Goal: Book appointment/travel/reservation

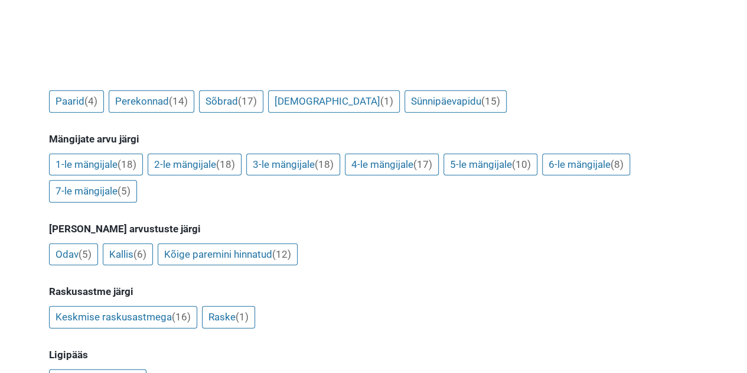
scroll to position [1331, 0]
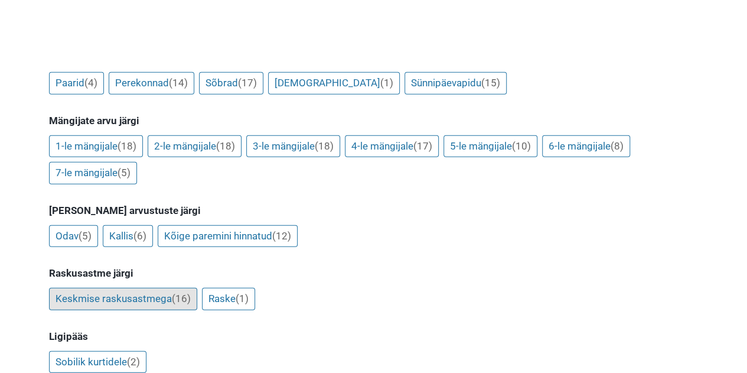
click at [118, 288] on link "Keskmise raskusastmega (16)" at bounding box center [123, 299] width 148 height 22
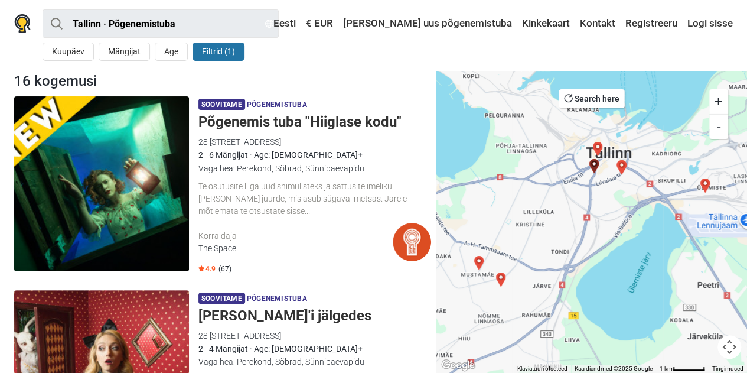
click at [210, 50] on button "Filtrid (1)" at bounding box center [219, 52] width 52 height 18
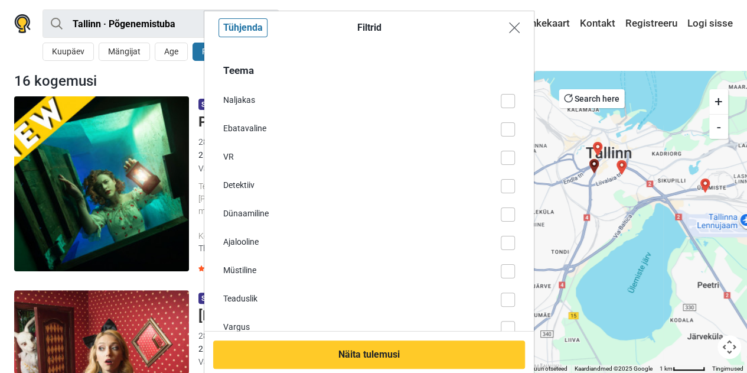
click at [509, 30] on img "Close modal" at bounding box center [514, 27] width 11 height 11
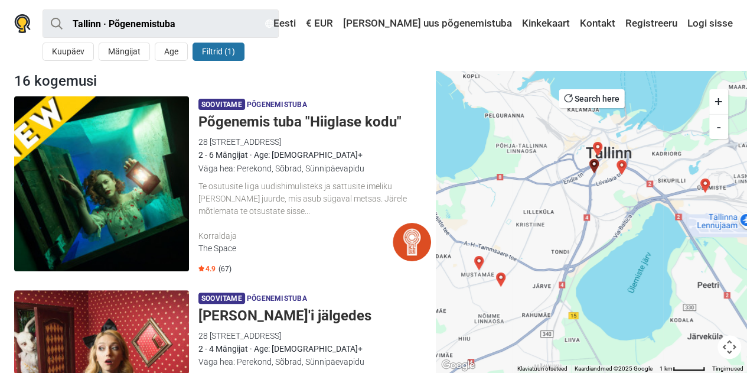
click at [219, 51] on button "Filtrid (1)" at bounding box center [219, 52] width 52 height 18
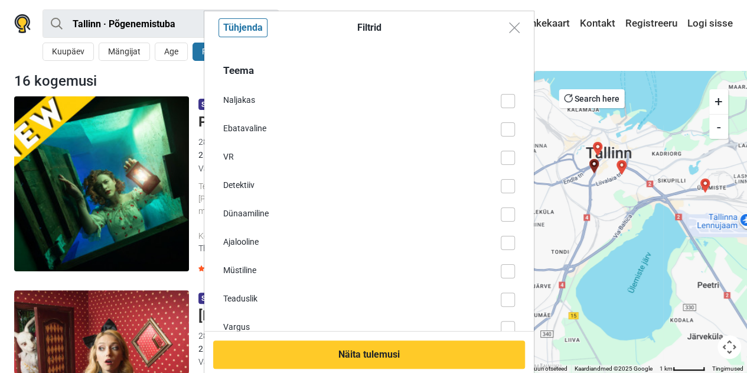
click at [117, 60] on div "Filtrid Tühjenda Teema Naljakas Ebatavaline VR Detektiiv Dünaamiline Ajalooline…" at bounding box center [373, 186] width 747 height 373
click at [122, 52] on div "Filtrid Tühjenda Teema Naljakas Ebatavaline VR Detektiiv Dünaamiline Ajalooline…" at bounding box center [373, 186] width 747 height 373
click at [513, 31] on img "Close modal" at bounding box center [514, 27] width 11 height 11
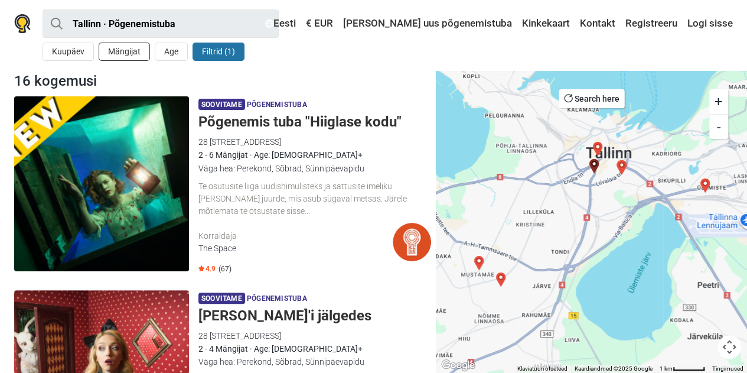
click at [112, 52] on button "Mängijat" at bounding box center [124, 52] width 51 height 18
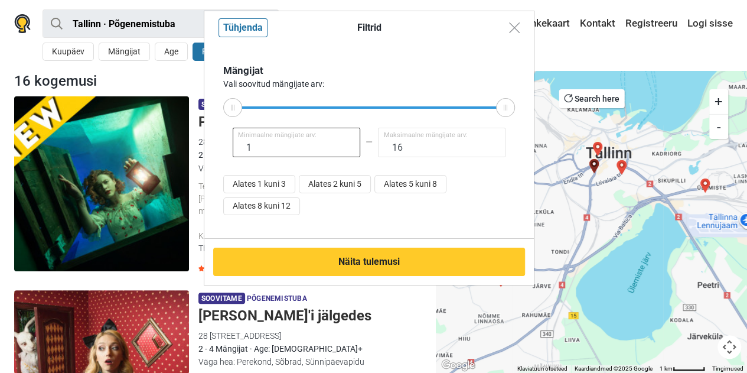
click at [323, 142] on input "1" at bounding box center [297, 143] width 128 height 30
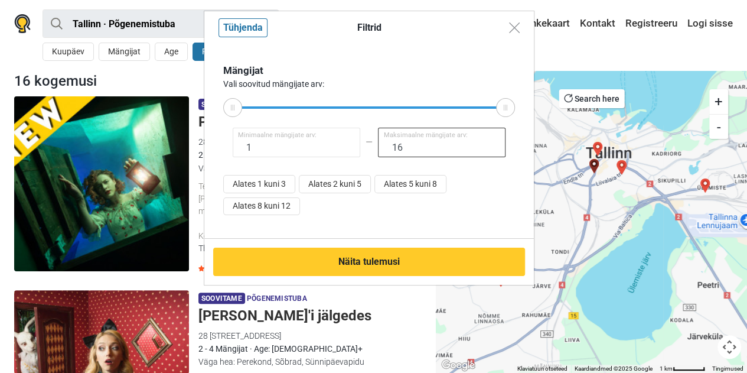
click at [422, 151] on input "16" at bounding box center [442, 143] width 128 height 30
type input "1"
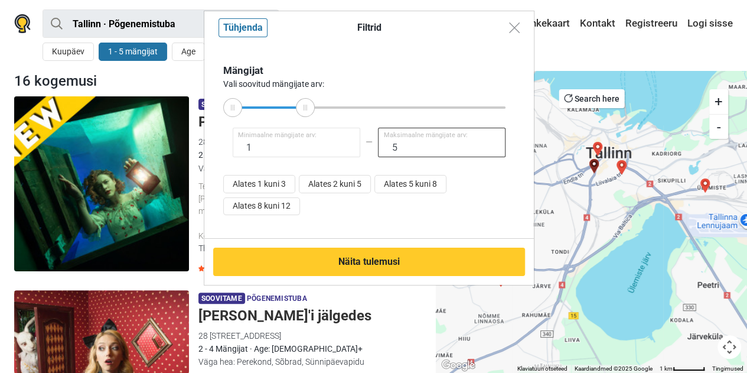
type input "5"
click at [288, 140] on span "Minimaalne mängijate arv:" at bounding box center [277, 136] width 79 height 10
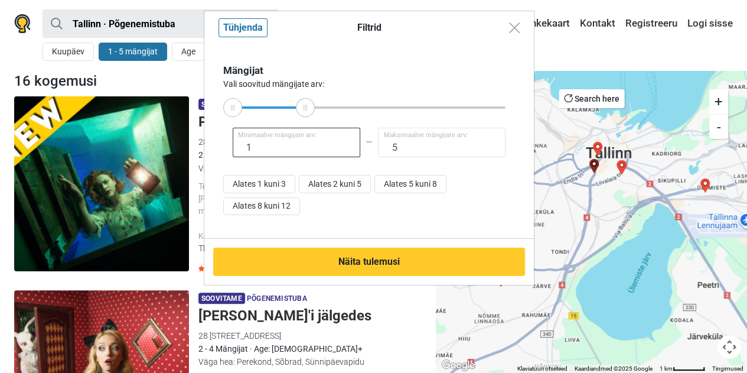
click at [274, 149] on input "1" at bounding box center [297, 143] width 128 height 30
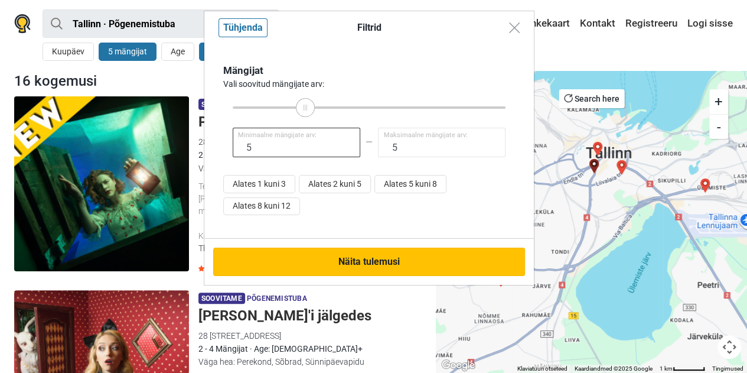
type input "5"
click at [364, 258] on button "Näita tulemusi" at bounding box center [369, 262] width 312 height 28
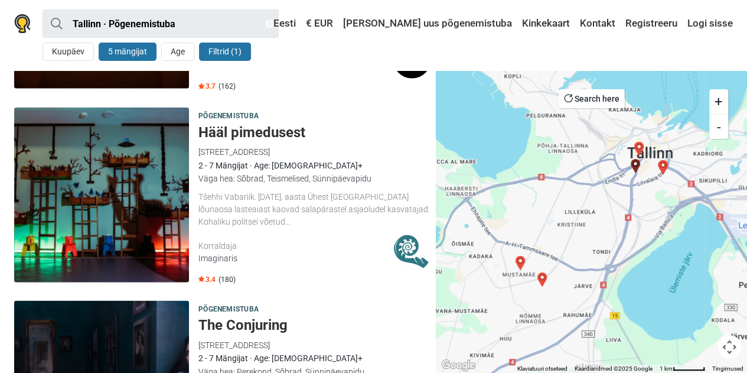
scroll to position [1348, 0]
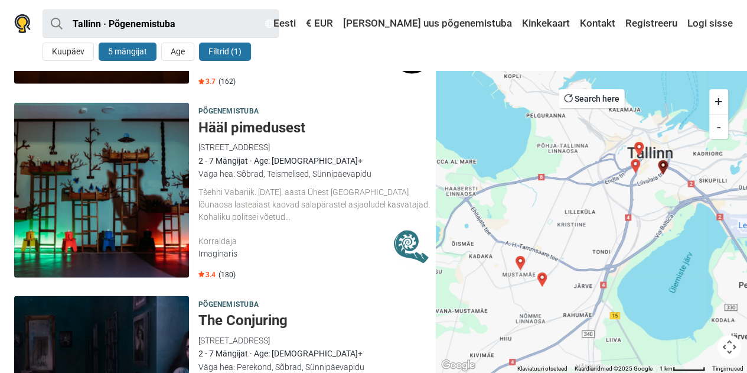
click at [239, 208] on div "Tšehhi Vabariik. 1991. aasta Ühest Karlovy Vary lõunaosa lasteaiast kaovad sala…" at bounding box center [315, 204] width 233 height 37
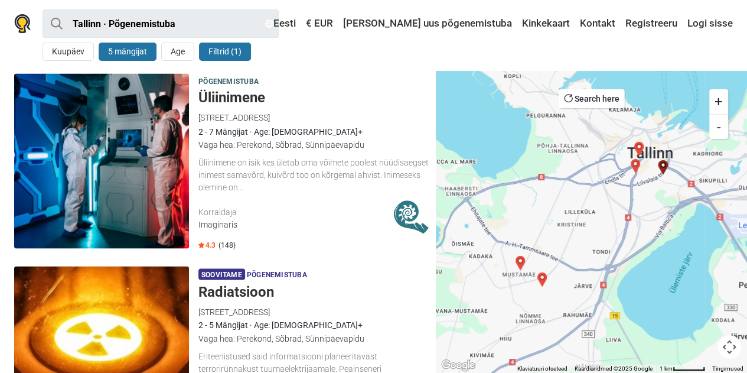
scroll to position [973, 0]
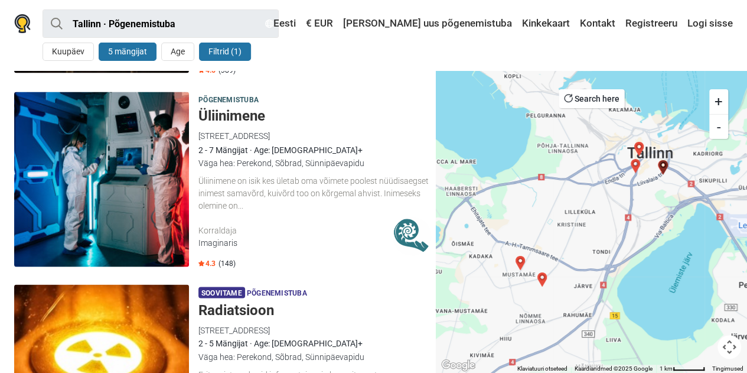
click at [269, 187] on div "Üliinimene on isik kes ületab oma võimete poolest nüüdisaegset inimest samavõrd…" at bounding box center [315, 192] width 233 height 37
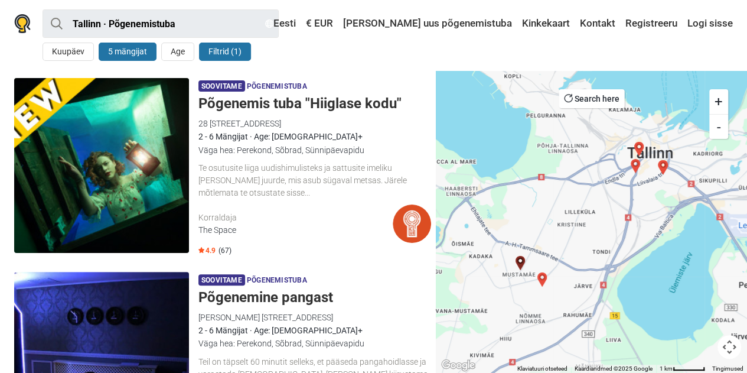
scroll to position [0, 0]
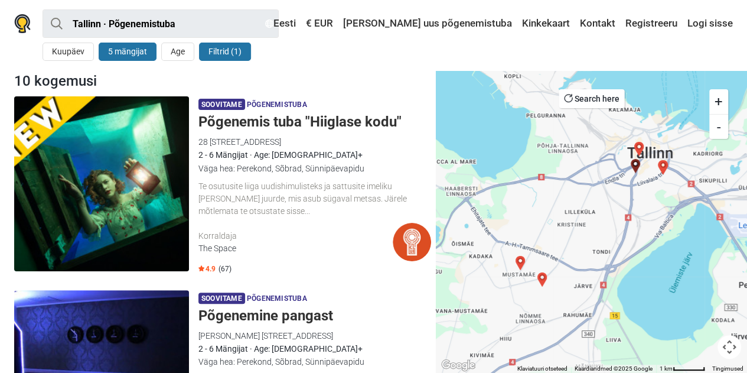
click at [236, 121] on h5 "Põgenemis tuba "Hiiglase kodu"" at bounding box center [315, 121] width 233 height 17
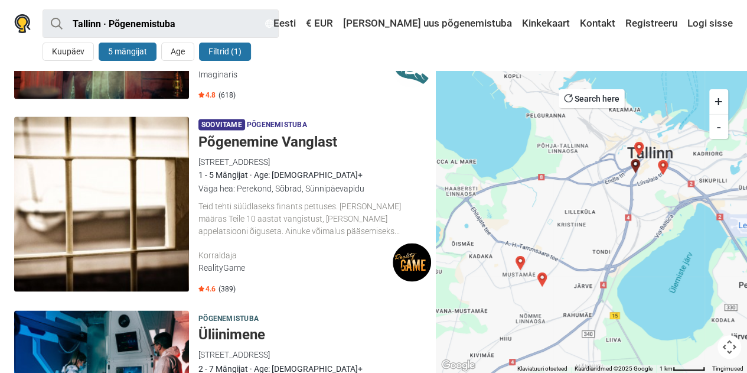
scroll to position [756, 0]
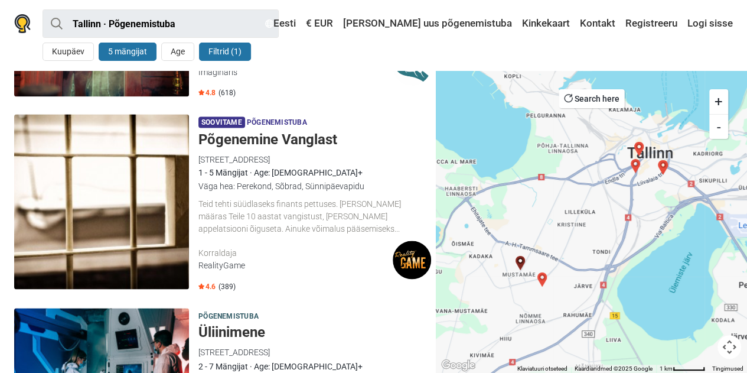
click at [239, 142] on h5 "Põgenemine Vanglast" at bounding box center [315, 139] width 233 height 17
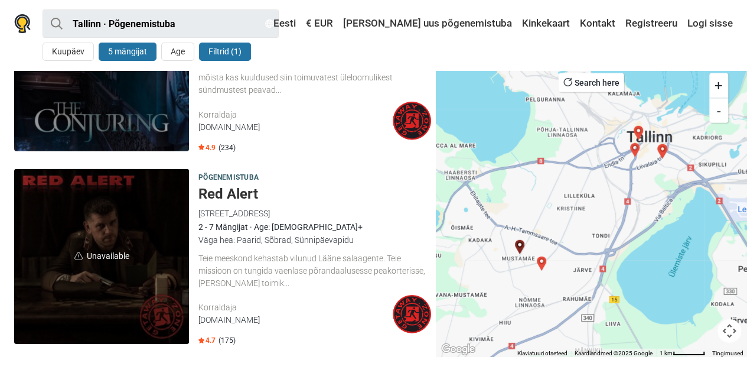
scroll to position [1689, 0]
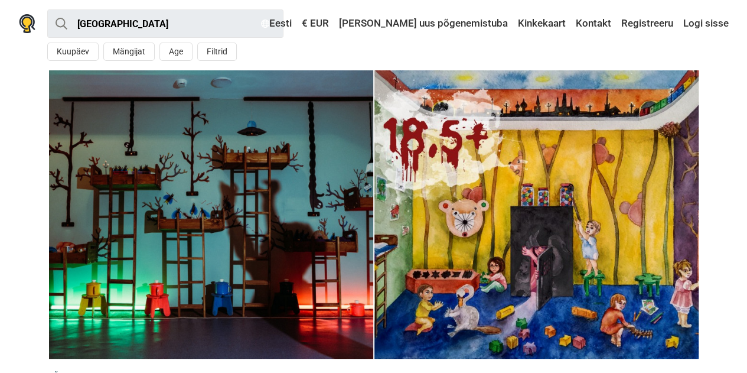
drag, startPoint x: 0, startPoint y: 0, endPoint x: 745, endPoint y: -36, distance: 745.4
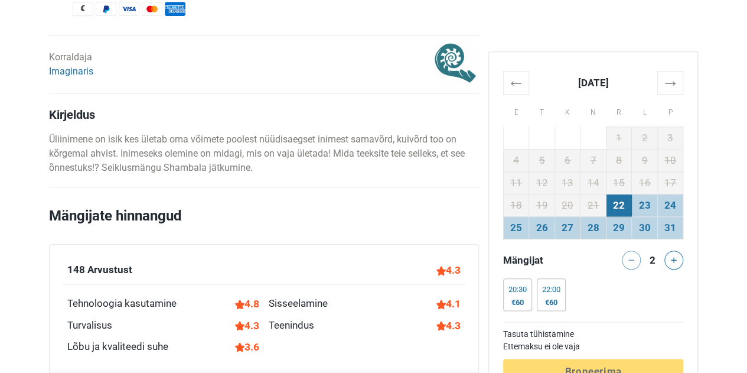
scroll to position [572, 0]
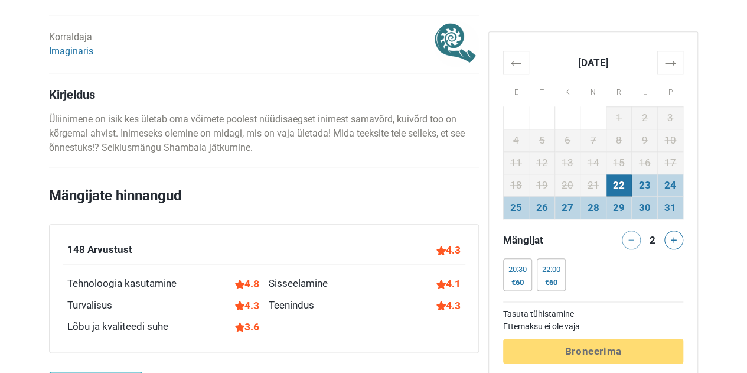
drag, startPoint x: 0, startPoint y: 0, endPoint x: 756, endPoint y: 81, distance: 760.1
click at [647, 185] on td "23" at bounding box center [645, 185] width 26 height 22
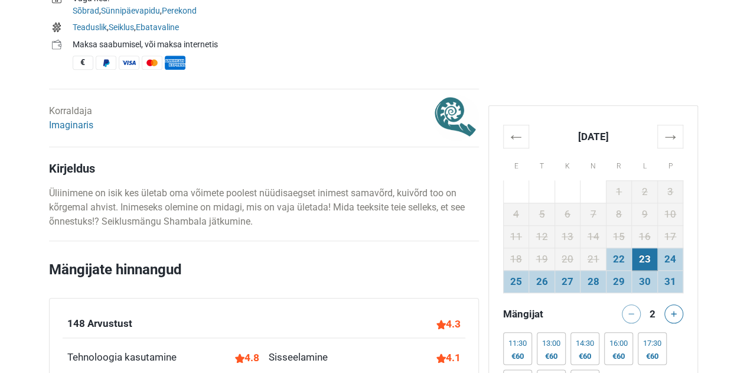
scroll to position [0, 0]
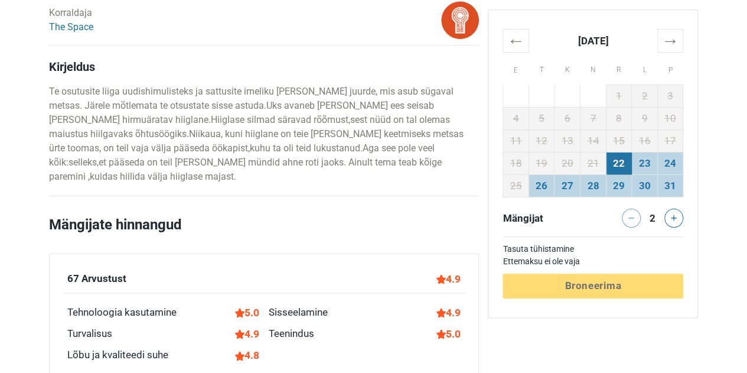
scroll to position [433, 0]
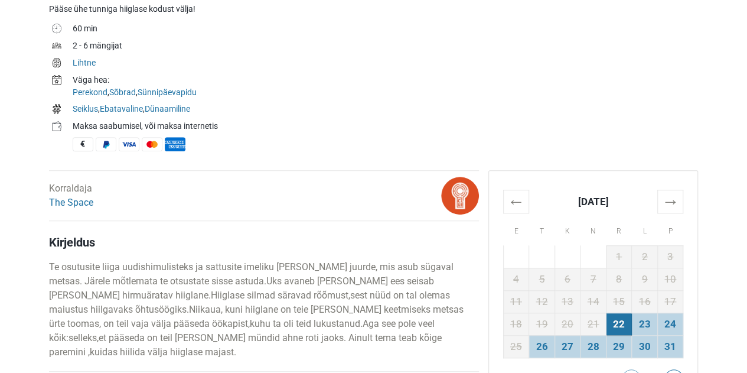
drag, startPoint x: 746, startPoint y: 63, endPoint x: 754, endPoint y: 42, distance: 22.1
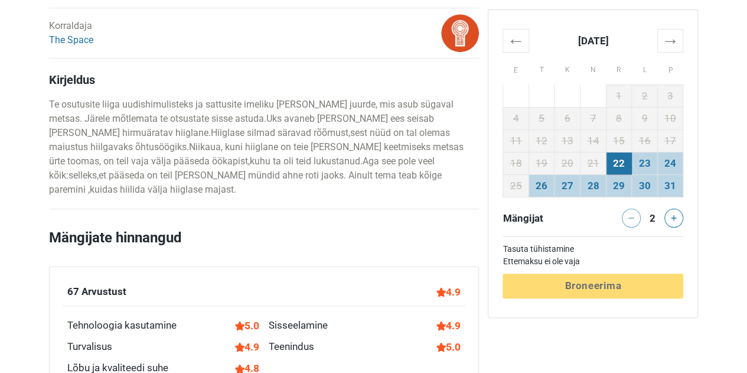
scroll to position [610, 0]
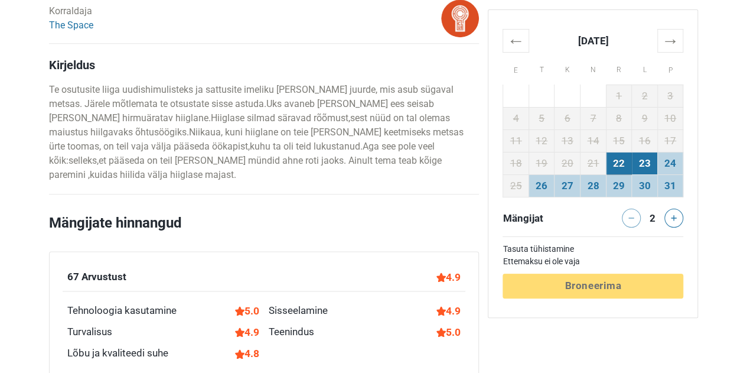
click at [645, 159] on td "23" at bounding box center [645, 163] width 26 height 22
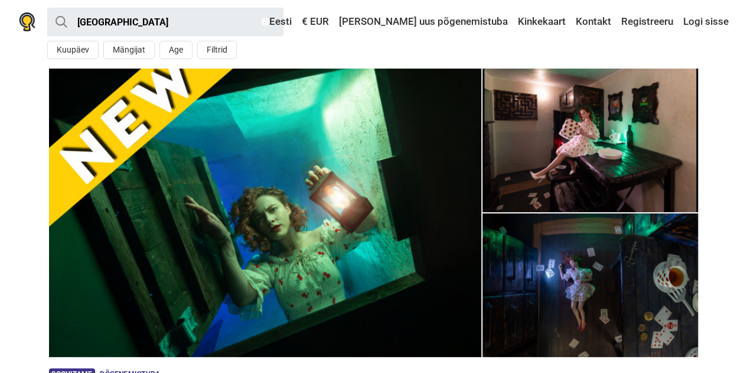
scroll to position [0, 0]
